Goal: Information Seeking & Learning: Learn about a topic

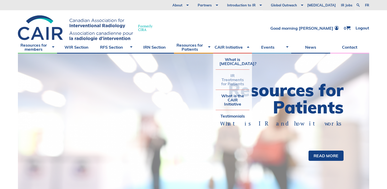
click at [225, 82] on link "IR Treatments for Patients" at bounding box center [233, 80] width 34 height 20
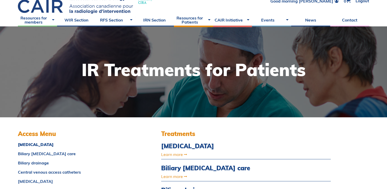
scroll to position [30, 0]
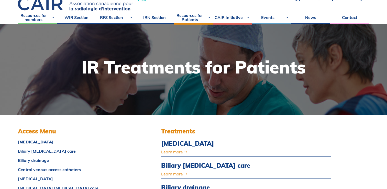
drag, startPoint x: 382, startPoint y: 70, endPoint x: 382, endPoint y: 73, distance: 3.3
click at [382, 73] on div at bounding box center [193, 69] width 387 height 91
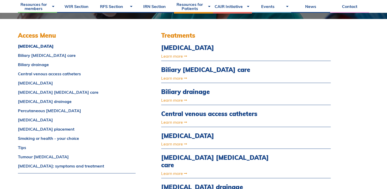
scroll to position [135, 0]
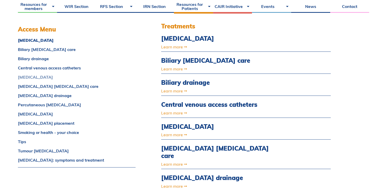
click at [56, 77] on link "Deep vein thrombosis" at bounding box center [77, 77] width 118 height 4
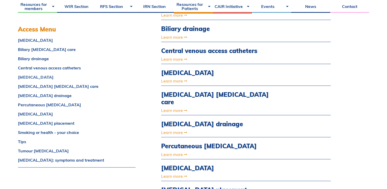
scroll to position [231, 0]
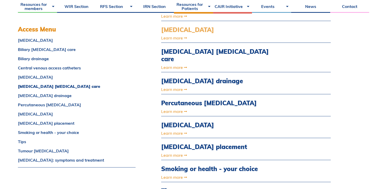
click at [197, 31] on link "Deep vein thrombosis" at bounding box center [220, 29] width 119 height 7
click at [192, 30] on link "Deep vein thrombosis" at bounding box center [220, 29] width 119 height 7
click at [171, 38] on link "Learn more" at bounding box center [220, 38] width 119 height 4
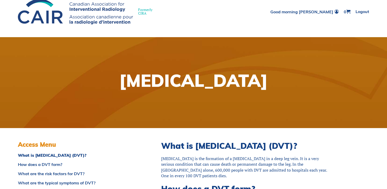
scroll to position [9, 0]
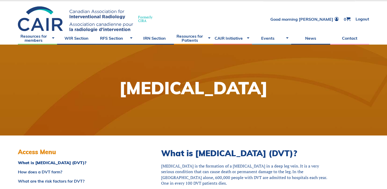
click at [387, 10] on div "Formerly CIRA Good morning Amanda 0 Logout" at bounding box center [193, 16] width 387 height 30
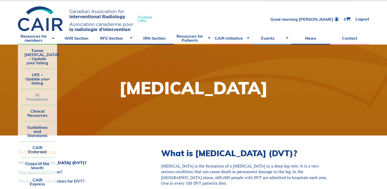
click at [36, 92] on link "IR Procedures" at bounding box center [37, 97] width 34 height 16
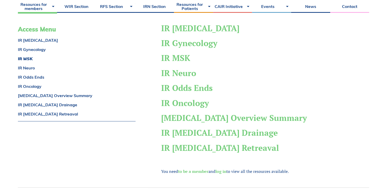
scroll to position [136, 0]
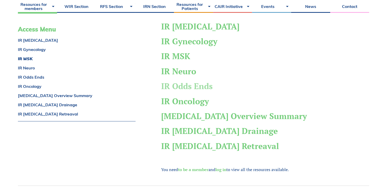
click at [198, 90] on link "IR Odds Ends" at bounding box center [186, 86] width 51 height 11
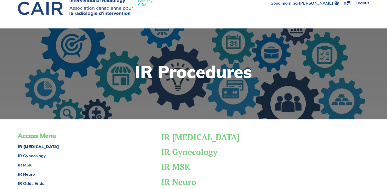
scroll to position [0, 0]
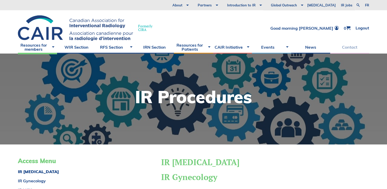
click at [365, 52] on link "Contact" at bounding box center [350, 47] width 39 height 13
